Goal: Task Accomplishment & Management: Use online tool/utility

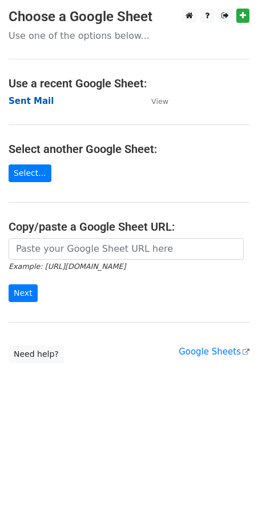
click at [26, 102] on strong "Sent Mail" at bounding box center [31, 101] width 45 height 10
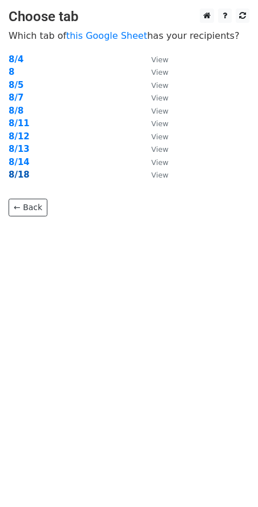
click at [24, 175] on strong "8/18" at bounding box center [19, 175] width 21 height 10
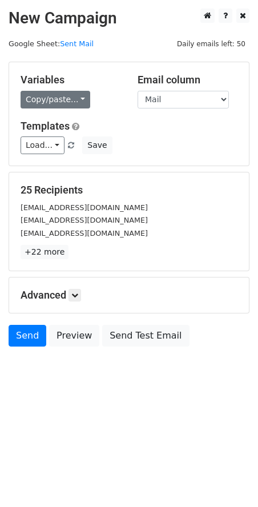
click at [67, 102] on link "Copy/paste..." at bounding box center [56, 100] width 70 height 18
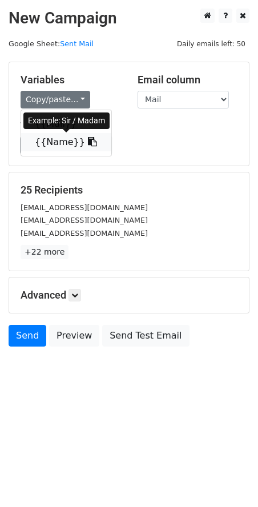
click at [48, 145] on link "{{Name}}" at bounding box center [66, 142] width 90 height 18
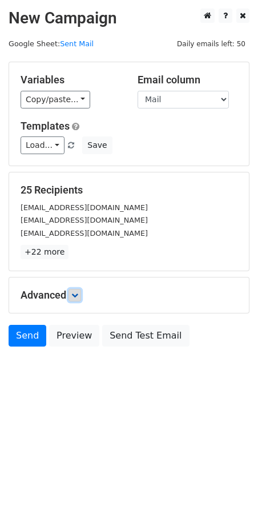
click at [77, 292] on icon at bounding box center [74, 295] width 7 height 7
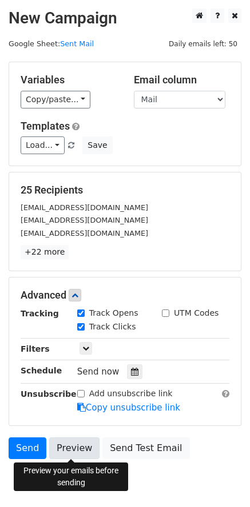
click at [71, 451] on link "Preview" at bounding box center [74, 449] width 50 height 22
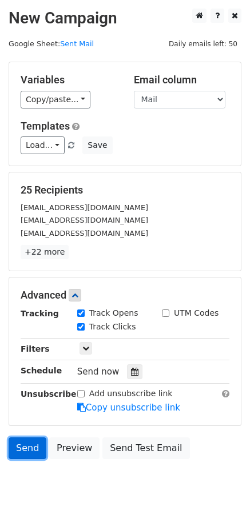
click at [15, 447] on link "Send" at bounding box center [28, 449] width 38 height 22
